Goal: Transaction & Acquisition: Purchase product/service

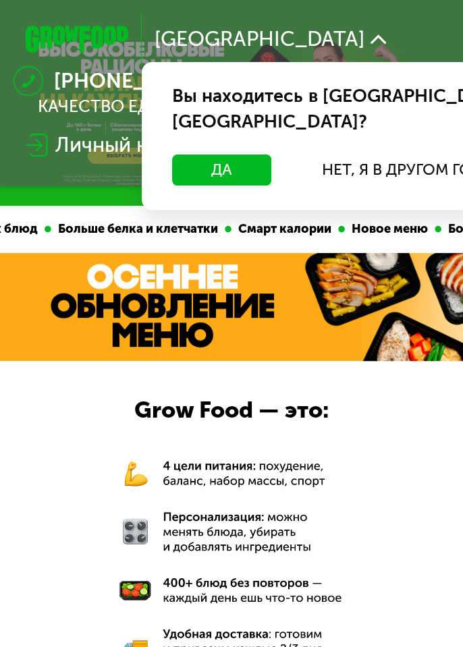
click at [209, 155] on button "Да" at bounding box center [221, 170] width 99 height 31
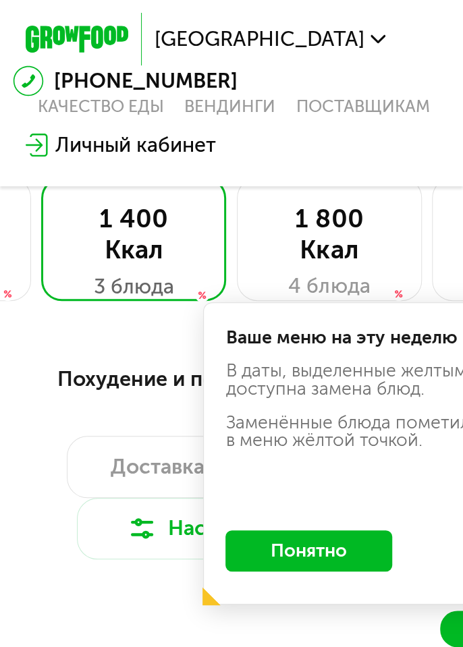
scroll to position [656, 0]
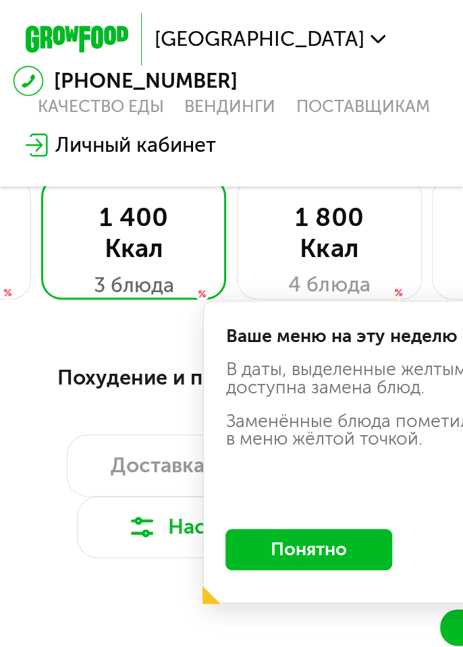
click at [302, 549] on button "Понятно" at bounding box center [308, 549] width 166 height 41
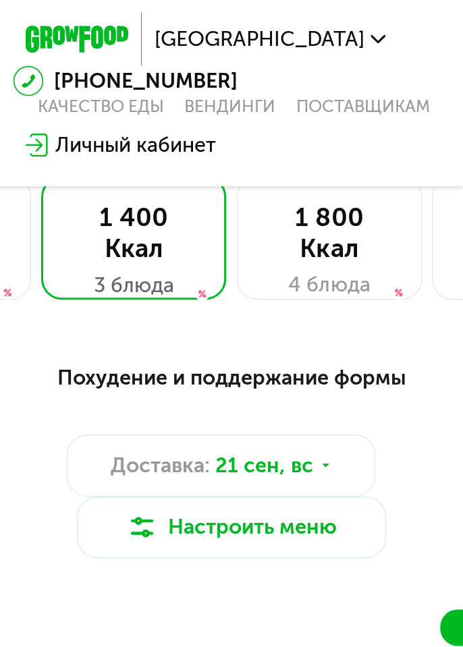
scroll to position [653, 0]
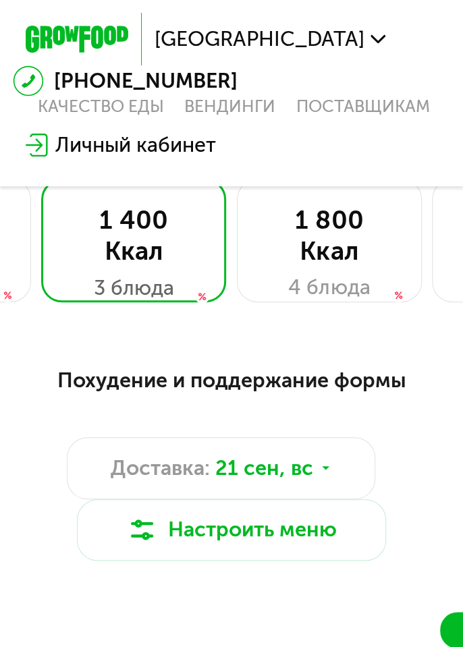
click at [346, 268] on div "1 800 Ккал 4 блюда" at bounding box center [329, 241] width 185 height 124
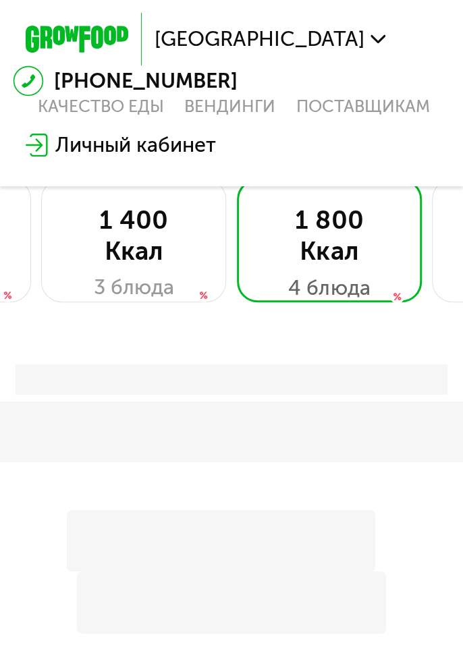
click at [122, 250] on div "1 400 Ккал" at bounding box center [134, 235] width 132 height 61
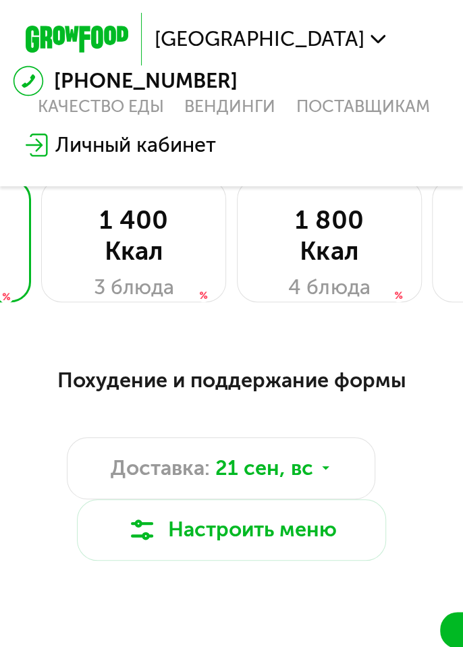
click at [115, 239] on div "1 400 Ккал" at bounding box center [134, 235] width 132 height 61
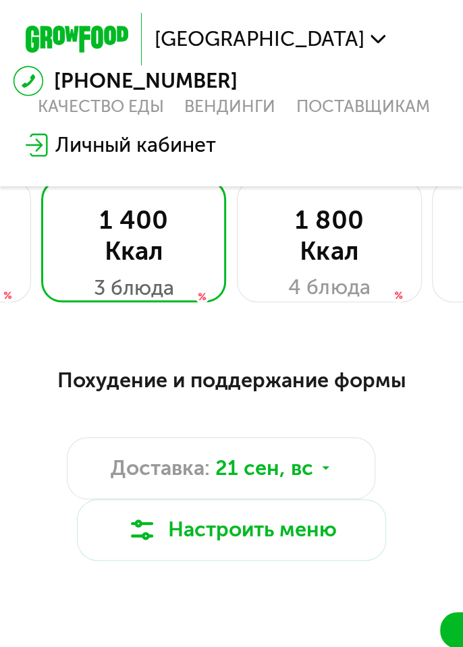
click at [333, 539] on button "Настроить меню" at bounding box center [231, 530] width 309 height 61
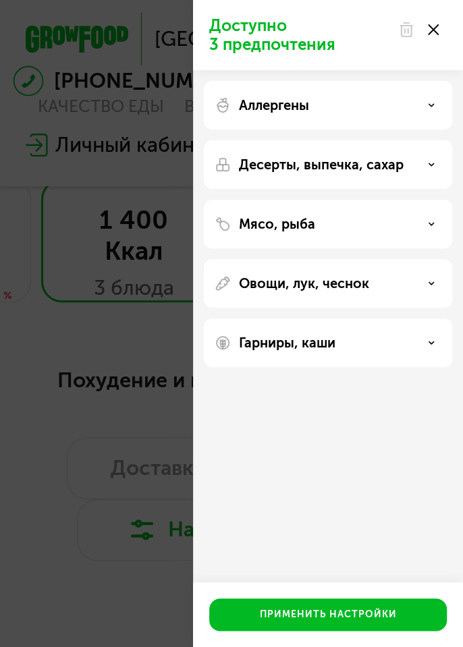
click at [433, 104] on use at bounding box center [431, 105] width 5 height 2
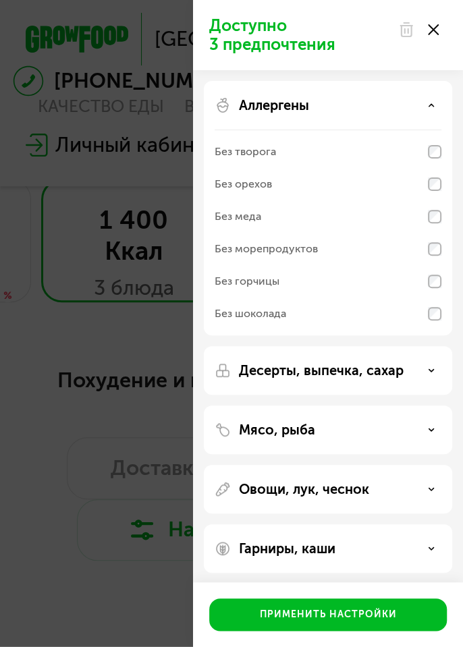
click at [390, 621] on div "Применить настройки" at bounding box center [328, 615] width 137 height 14
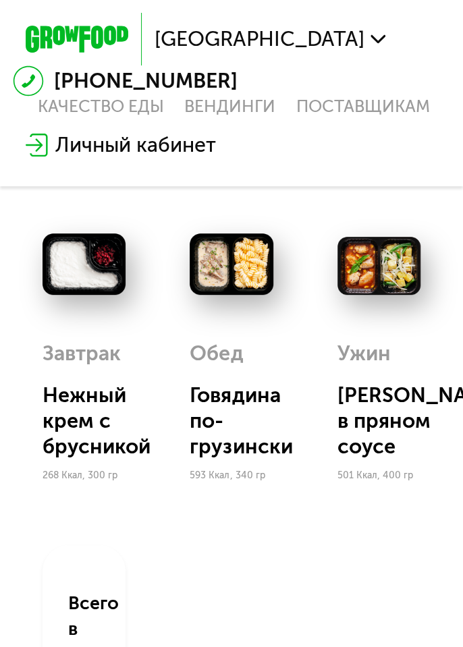
scroll to position [1178, 0]
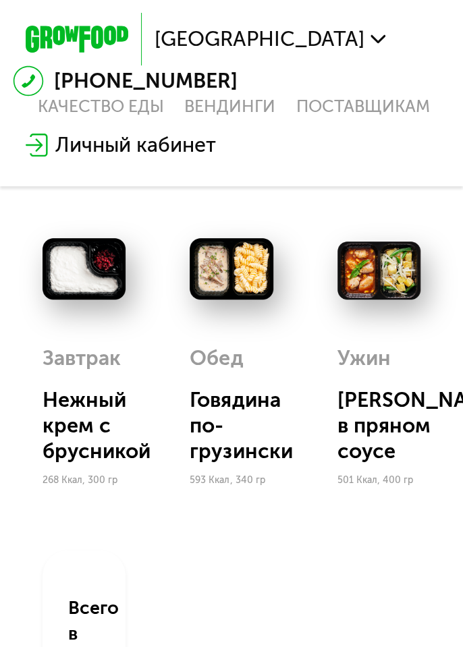
click at [254, 275] on img at bounding box center [231, 268] width 83 height 61
click at [235, 279] on img at bounding box center [231, 268] width 83 height 61
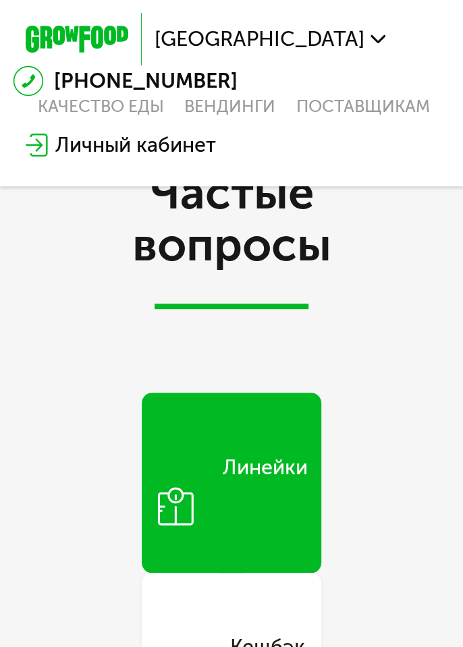
scroll to position [5144, 0]
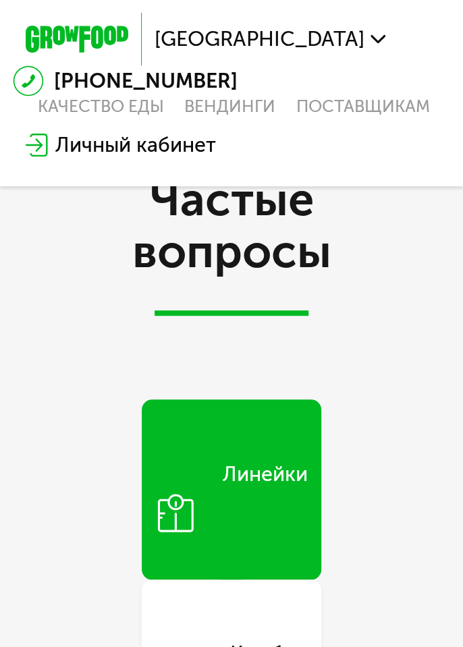
click at [258, 488] on div "Линейки" at bounding box center [264, 489] width 85 height 61
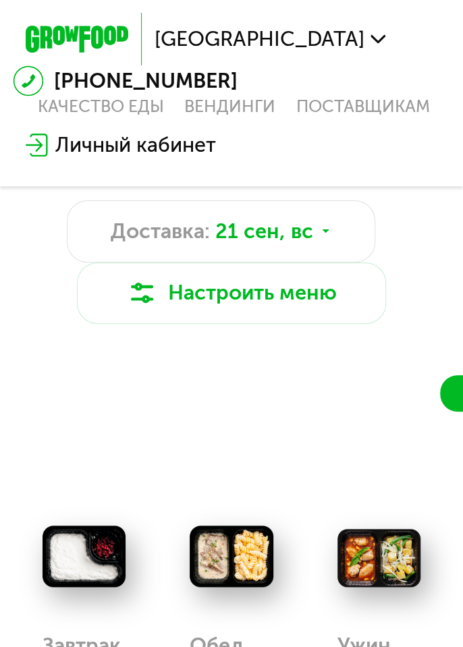
scroll to position [911, 0]
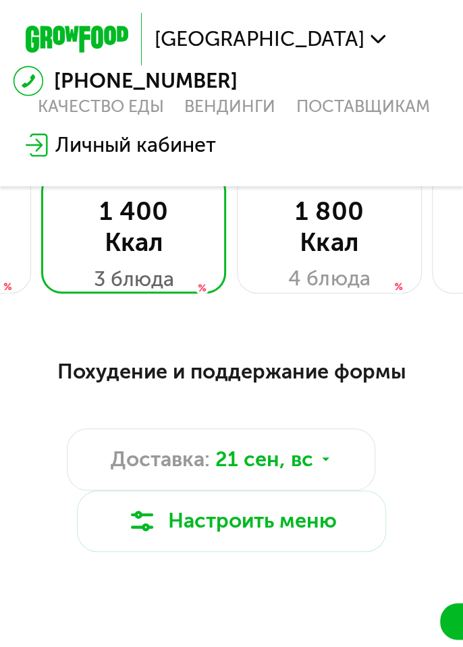
scroll to position [666, 0]
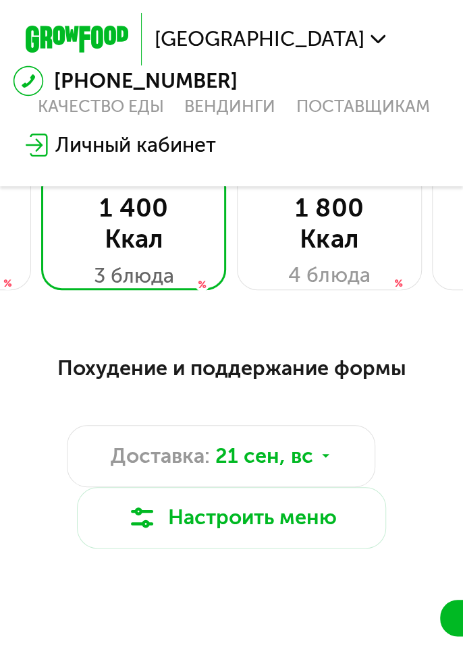
click at [282, 512] on button "Настроить меню" at bounding box center [231, 517] width 309 height 61
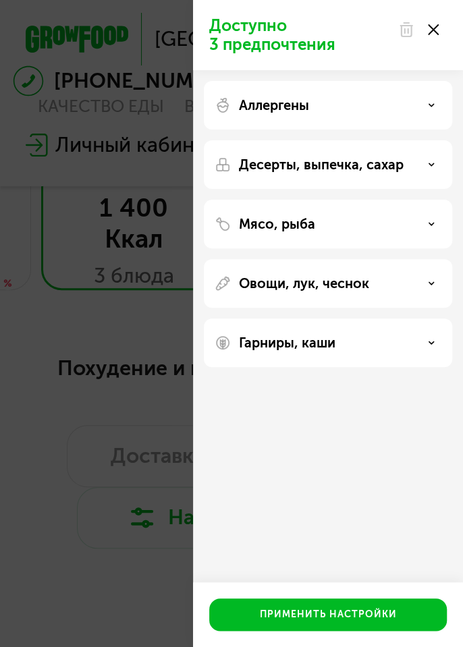
click at [142, 631] on div "Доступно 3 предпочтения Аллергены Десерты, выпечка, сахар Мясо, рыба Овощи, лук…" at bounding box center [231, 323] width 463 height 647
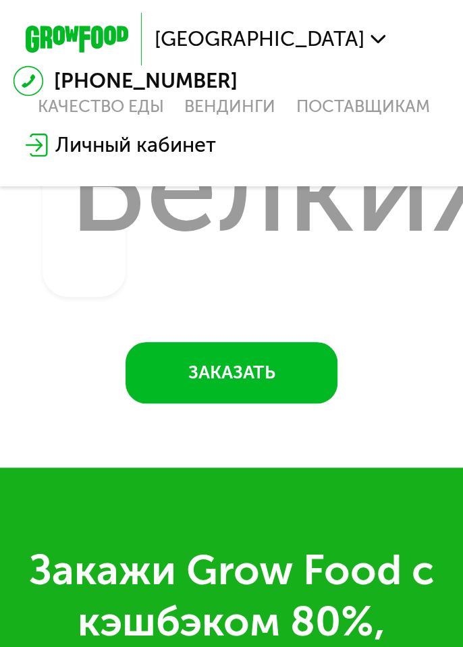
click at [270, 367] on button "Заказать" at bounding box center [232, 372] width 212 height 61
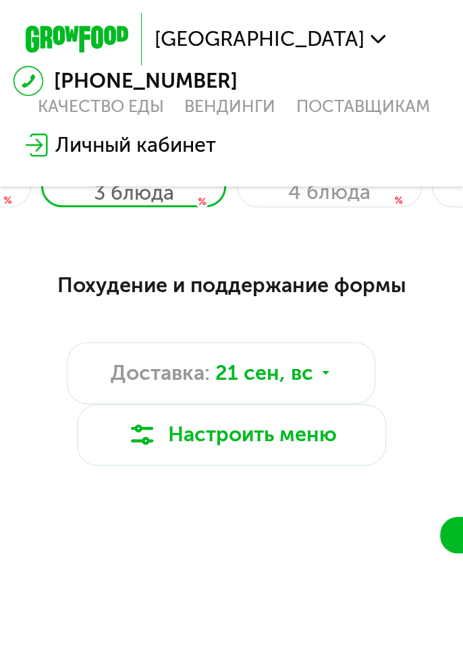
scroll to position [754, 0]
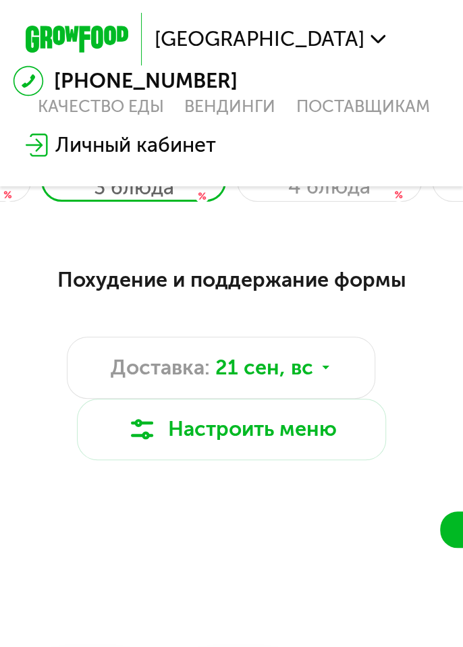
click at [330, 367] on icon at bounding box center [326, 368] width 16 height 16
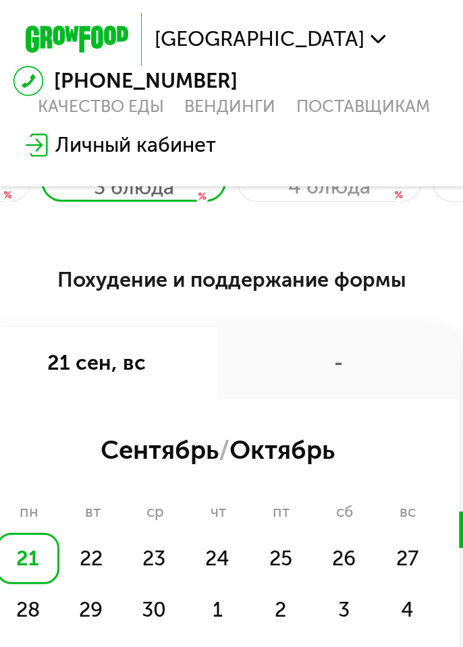
click at [340, 349] on div "-" at bounding box center [338, 363] width 242 height 72
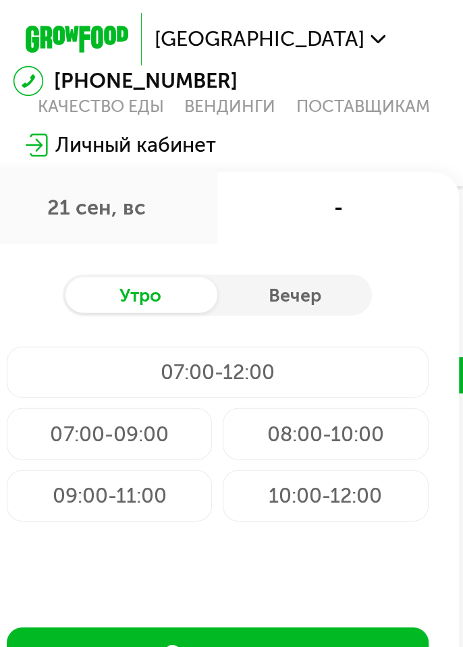
scroll to position [911, 0]
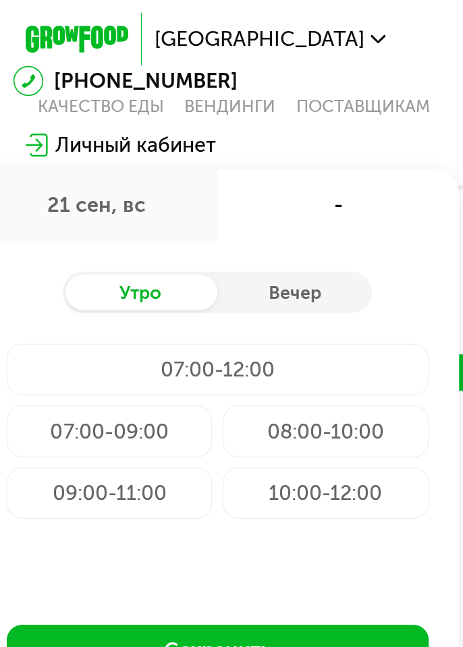
click at [173, 493] on div "09:00-11:00" at bounding box center [110, 493] width 206 height 51
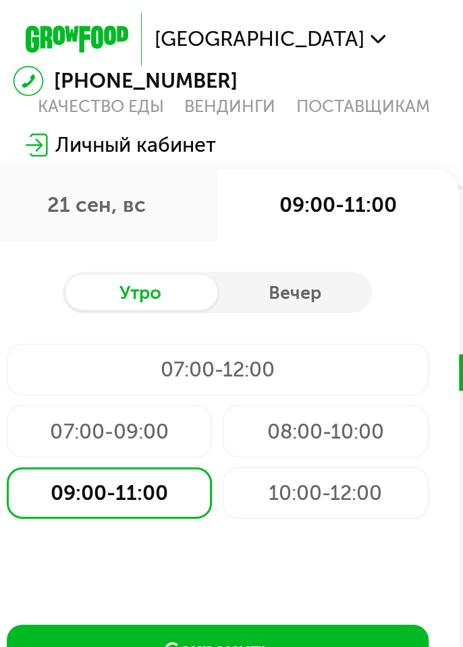
click at [259, 647] on button "Сохранить" at bounding box center [218, 650] width 422 height 51
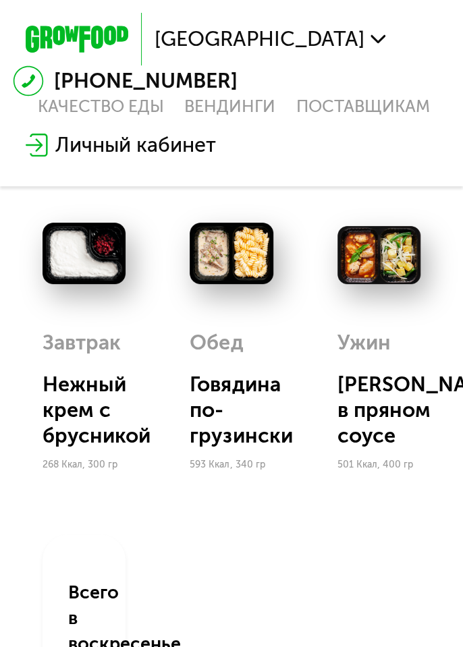
scroll to position [1197, 0]
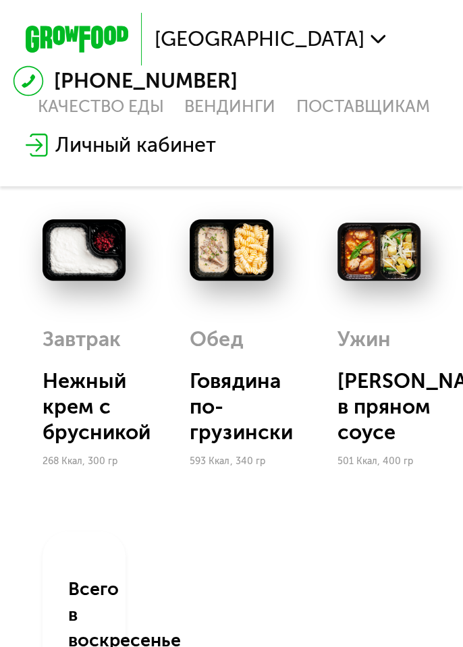
click at [250, 406] on div "Говядина по-грузински" at bounding box center [242, 407] width 104 height 77
click at [383, 379] on div "[PERSON_NAME] в пряном соусе" at bounding box center [390, 407] width 104 height 77
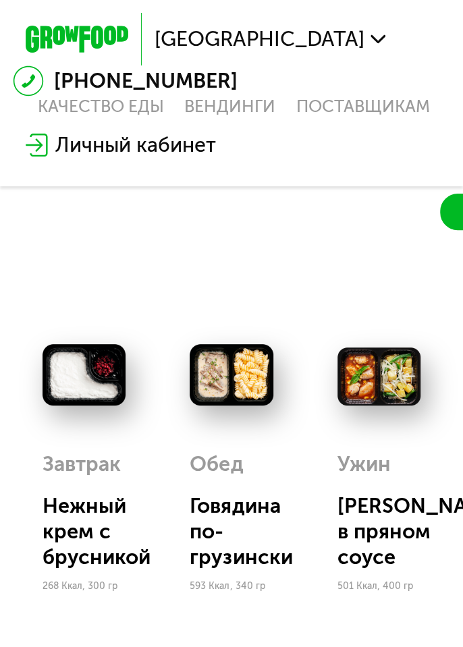
scroll to position [1054, 0]
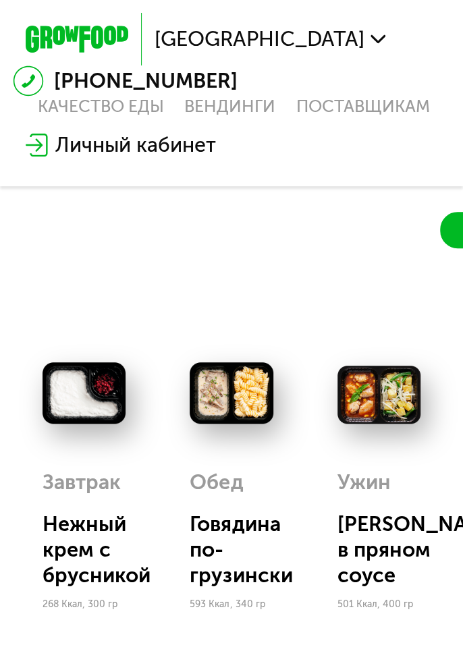
click at [383, 396] on img at bounding box center [379, 395] width 83 height 58
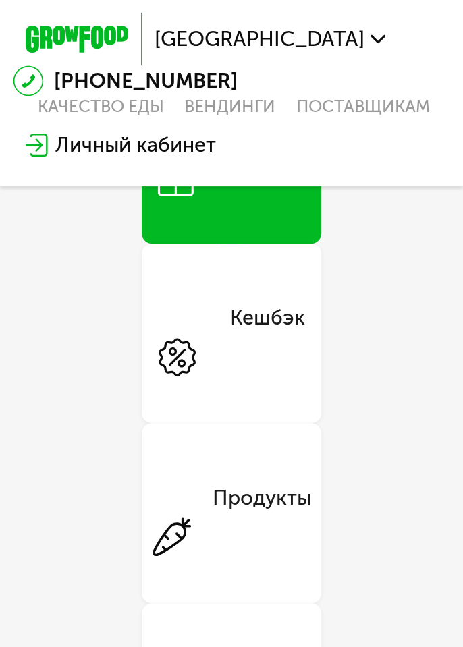
scroll to position [5479, 0]
click at [300, 329] on div "Кешбэк" at bounding box center [267, 333] width 75 height 61
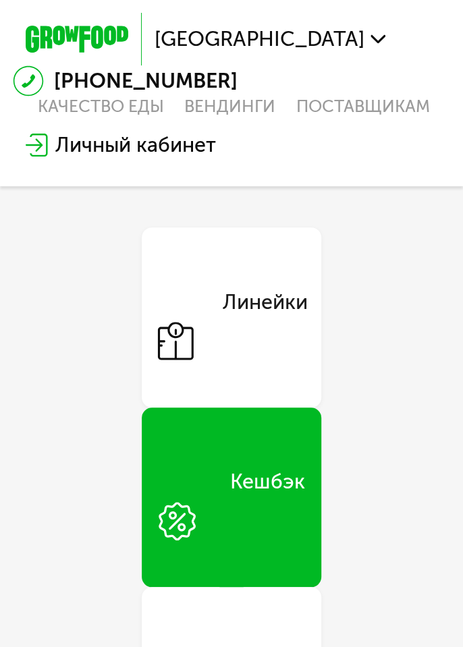
scroll to position [5314, 0]
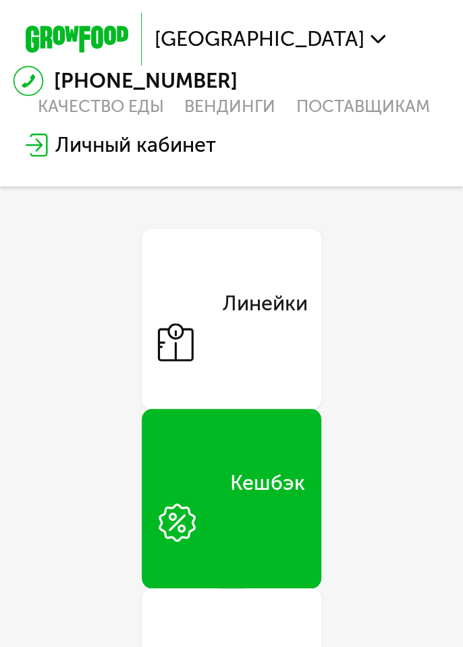
click at [284, 308] on div "Линейки" at bounding box center [264, 318] width 85 height 61
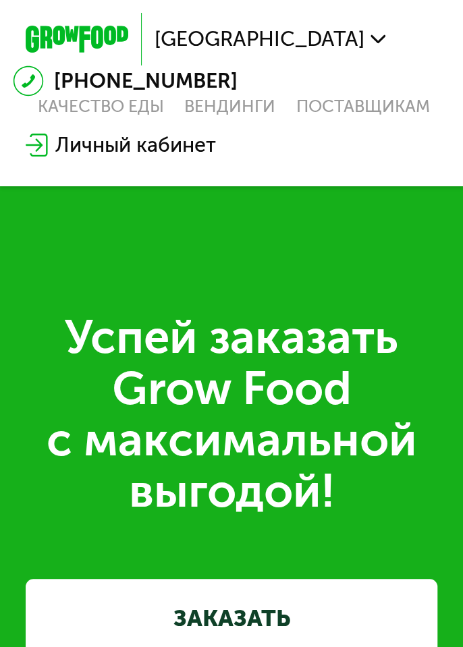
scroll to position [7364, 0]
